Goal: Check status: Check status

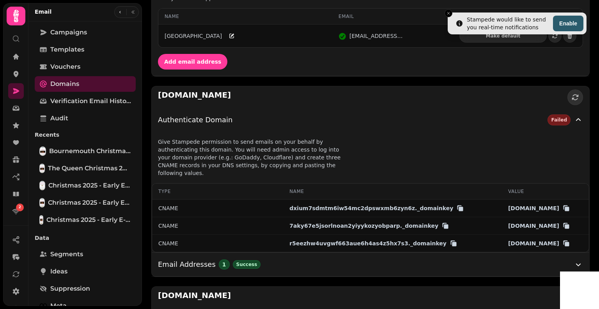
scroll to position [2068, 0]
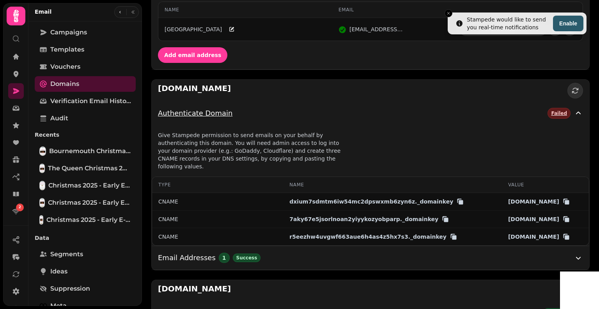
click at [554, 108] on div "Failed" at bounding box center [559, 113] width 23 height 11
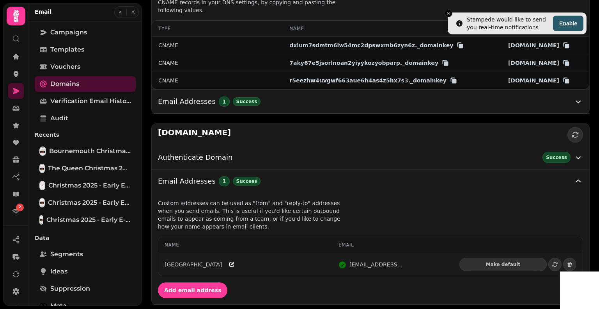
click at [409, 263] on div "[EMAIL_ADDRESS][DOMAIN_NAME]" at bounding box center [393, 264] width 108 height 8
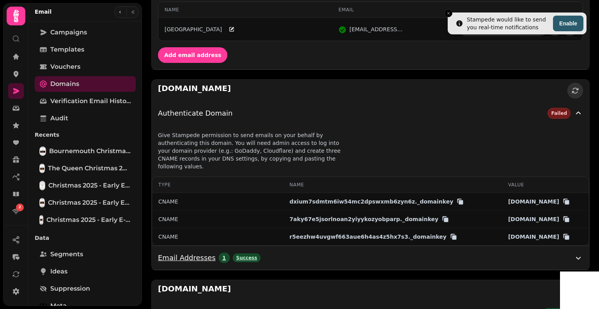
click at [406, 257] on div "Email Addresses 1 Success" at bounding box center [366, 257] width 416 height 11
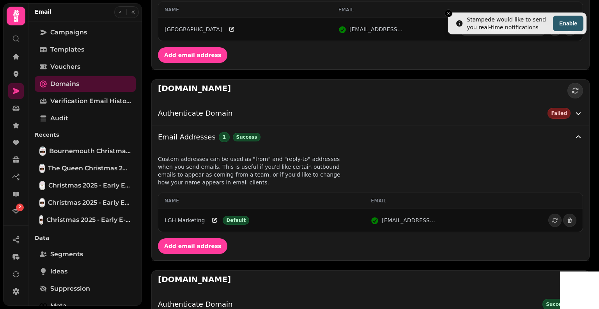
scroll to position [2224, 0]
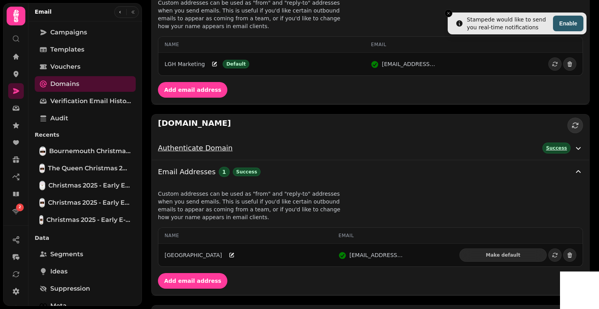
click at [291, 142] on div "Authenticate Domain Success" at bounding box center [366, 147] width 416 height 11
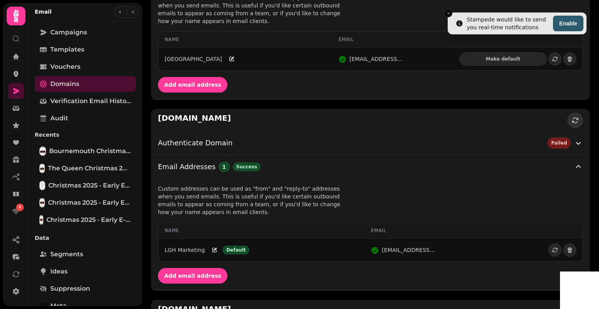
scroll to position [2071, 0]
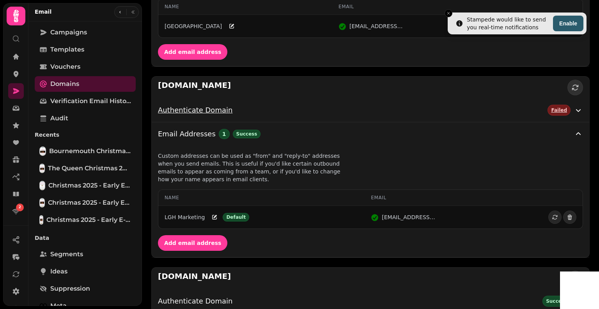
click at [493, 107] on div "Authenticate Domain Failed" at bounding box center [366, 110] width 416 height 11
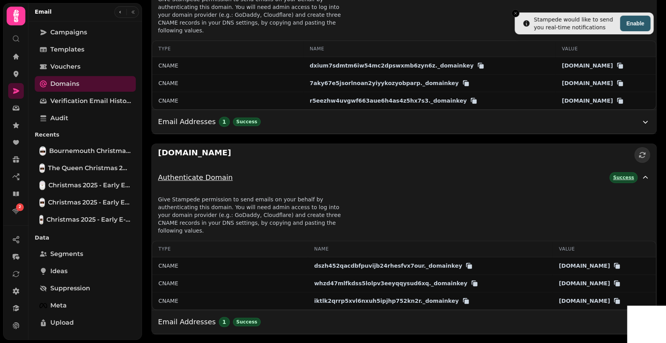
scroll to position [2203, 0]
click at [514, 14] on icon "Close toast" at bounding box center [515, 13] width 5 height 5
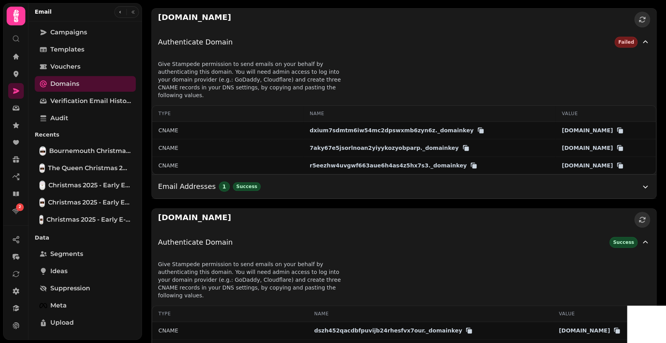
scroll to position [2145, 0]
